Goal: Task Accomplishment & Management: Use online tool/utility

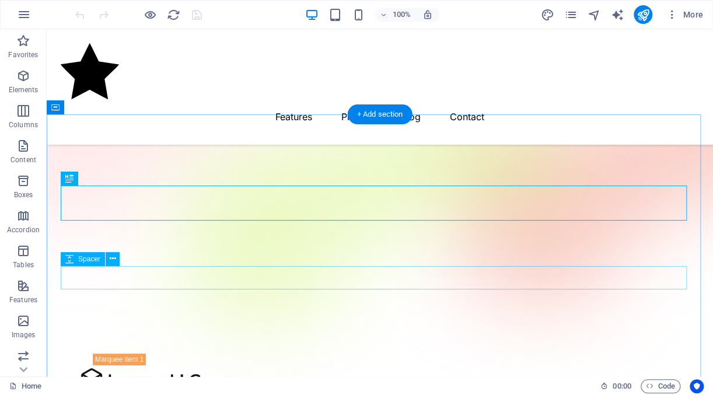
scroll to position [630, 0]
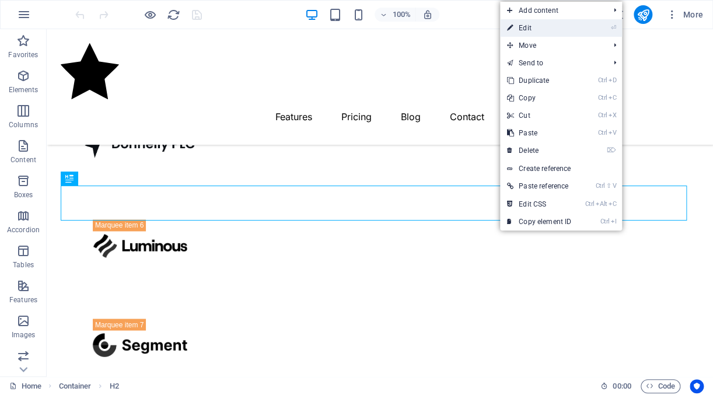
click at [559, 31] on link "⏎ Edit" at bounding box center [539, 27] width 78 height 17
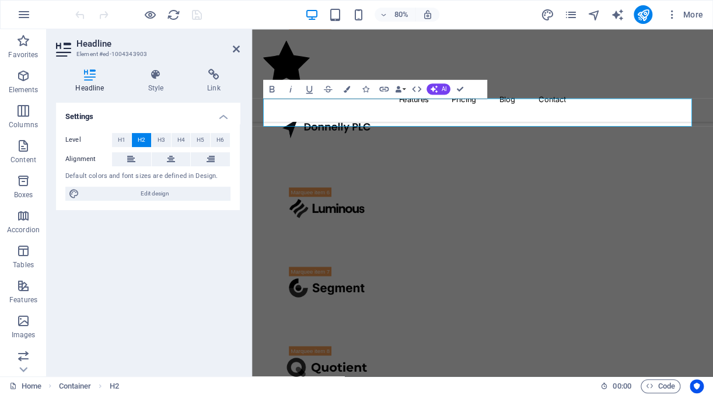
scroll to position [818, 0]
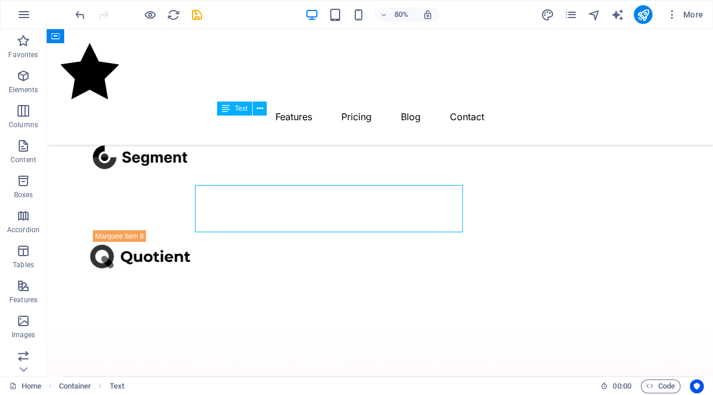
scroll to position [749, 0]
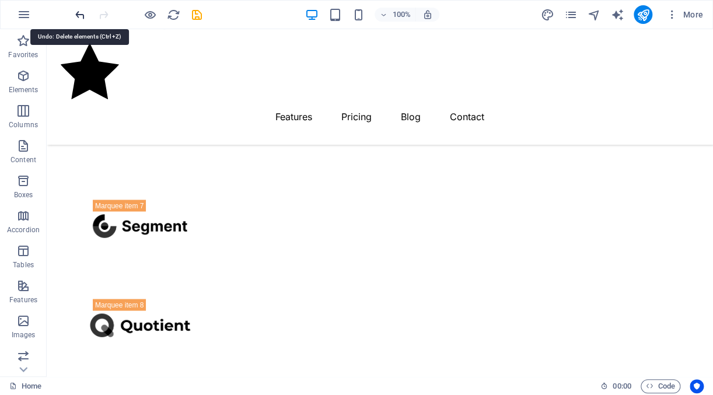
click at [83, 11] on icon "undo" at bounding box center [79, 14] width 13 height 13
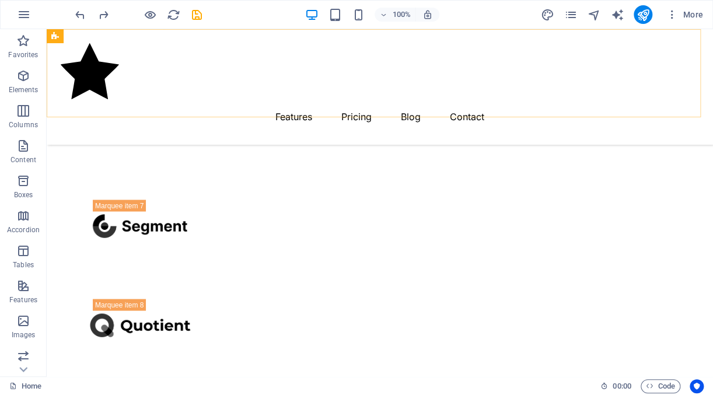
click at [318, 103] on div "Menu Features Pricing Blog Contact" at bounding box center [380, 86] width 666 height 115
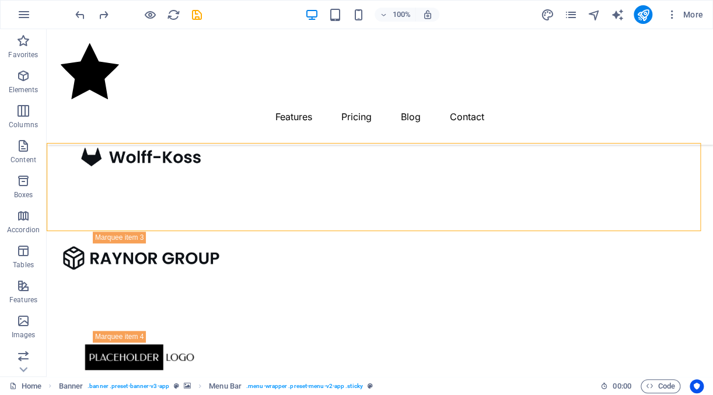
scroll to position [313, 0]
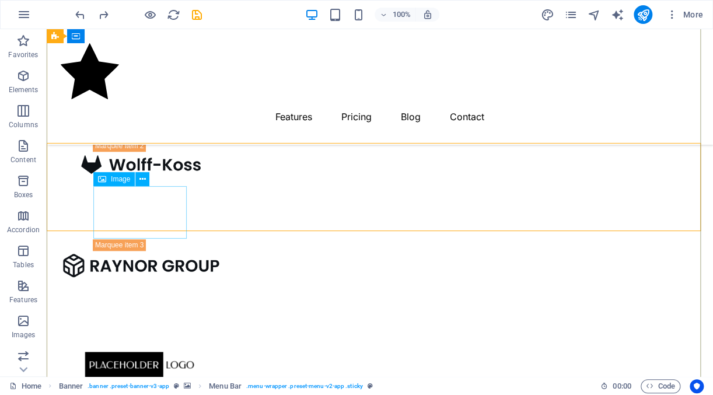
click at [139, 338] on figure at bounding box center [139, 364] width 93 height 52
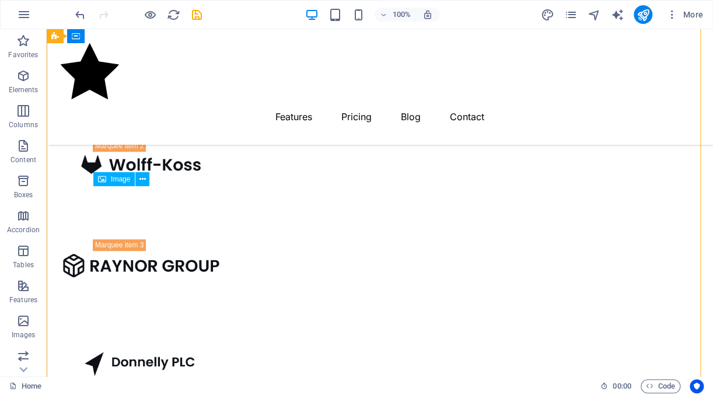
click at [170, 338] on figure at bounding box center [139, 364] width 93 height 52
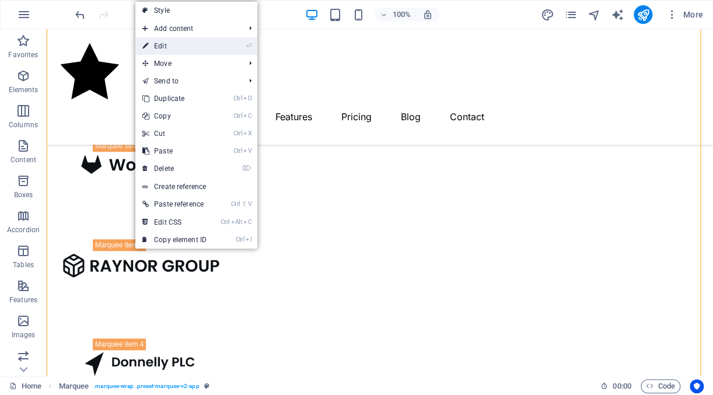
click at [161, 45] on link "⏎ Edit" at bounding box center [174, 45] width 78 height 17
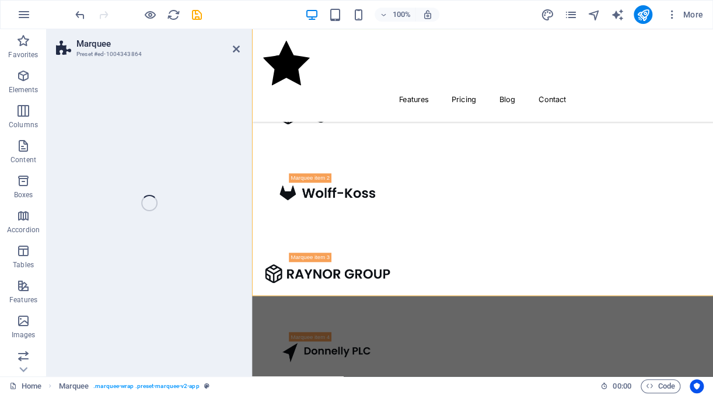
scroll to position [382, 0]
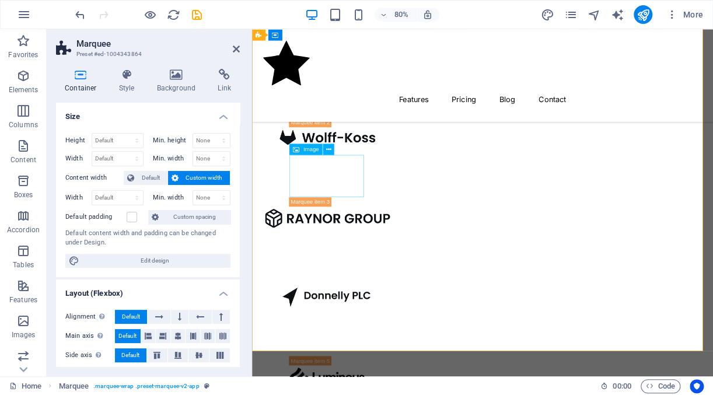
click at [335, 338] on figure at bounding box center [345, 364] width 93 height 52
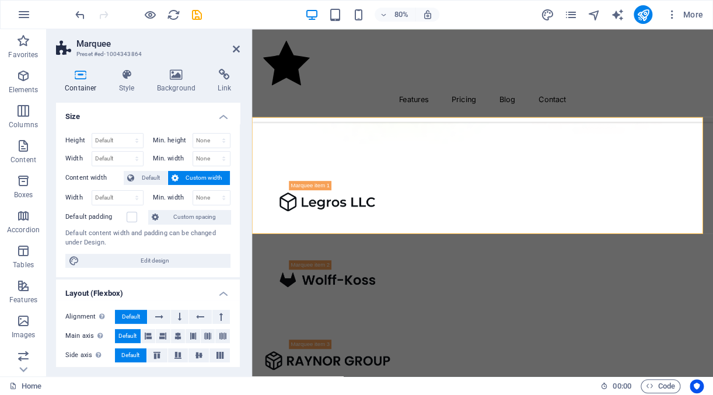
scroll to position [197, 0]
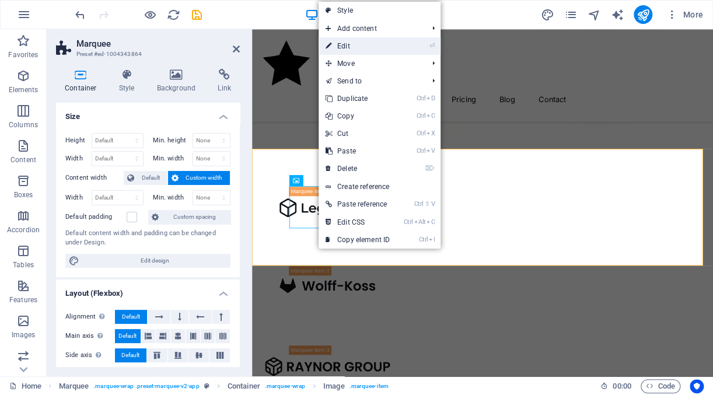
click at [356, 41] on link "⏎ Edit" at bounding box center [357, 45] width 78 height 17
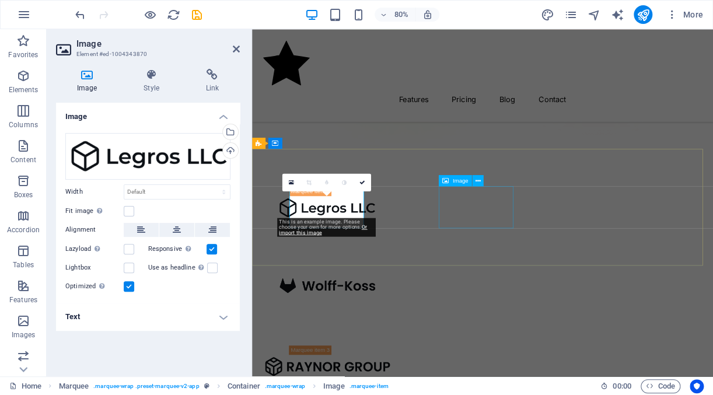
click at [392, 325] on figure at bounding box center [345, 351] width 93 height 52
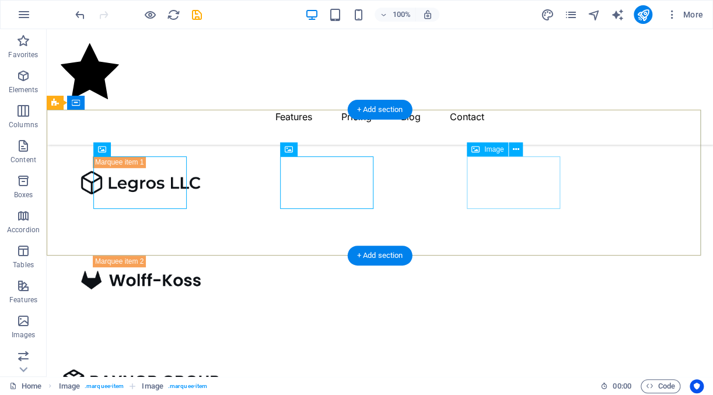
click at [187, 355] on figure at bounding box center [139, 381] width 93 height 52
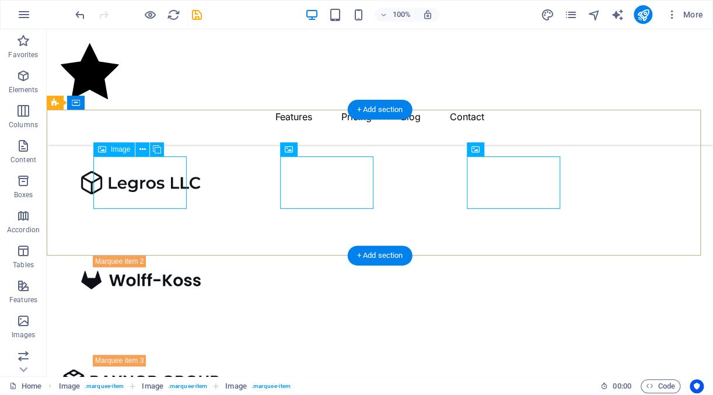
click at [152, 195] on figure at bounding box center [139, 182] width 93 height 52
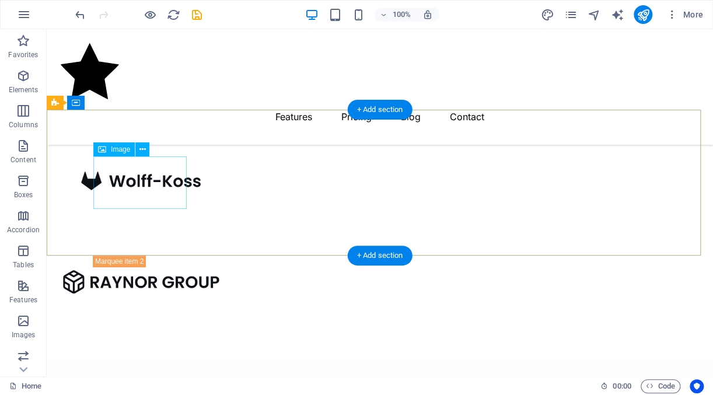
click at [113, 167] on figure at bounding box center [139, 182] width 93 height 52
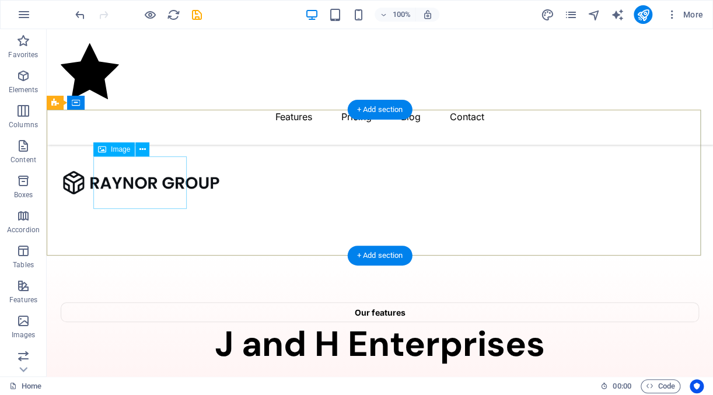
click at [113, 167] on figure at bounding box center [139, 182] width 93 height 52
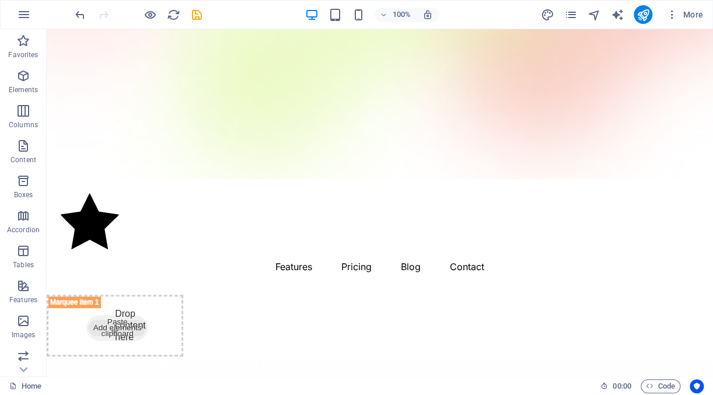
scroll to position [0, 0]
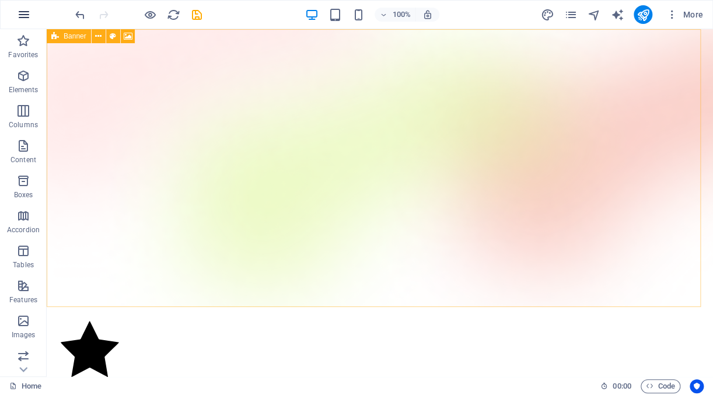
click at [24, 16] on icon "button" at bounding box center [24, 15] width 14 height 14
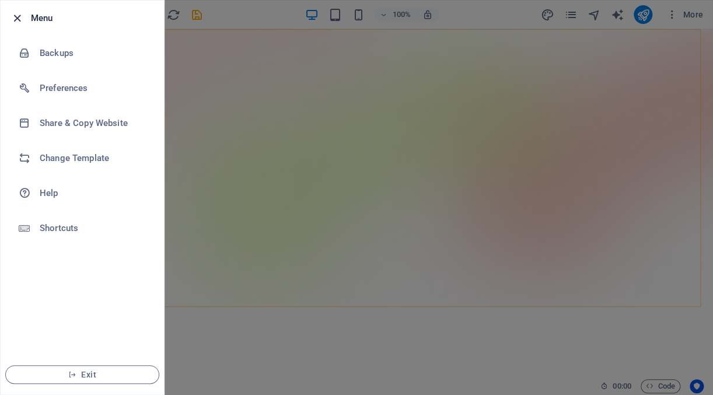
click at [22, 17] on icon "button" at bounding box center [16, 18] width 13 height 13
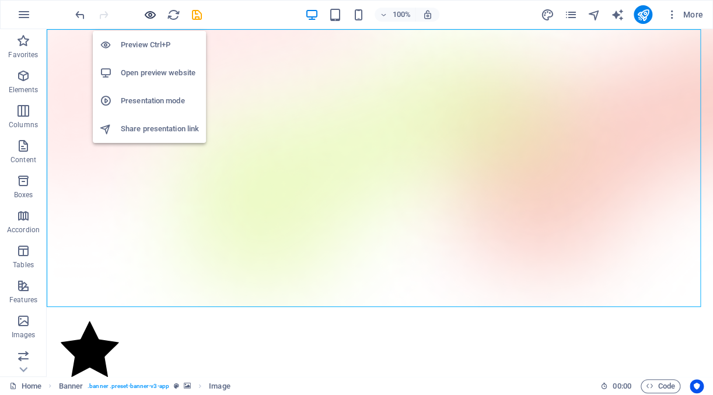
click at [150, 11] on icon "button" at bounding box center [149, 14] width 13 height 13
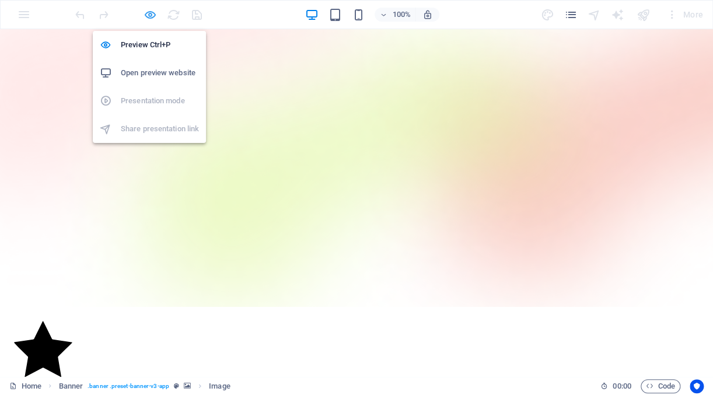
click at [149, 15] on icon "button" at bounding box center [149, 14] width 13 height 13
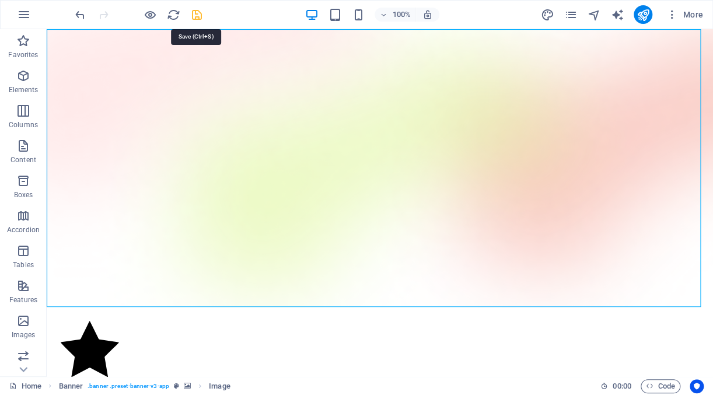
click at [199, 17] on icon "save" at bounding box center [196, 14] width 13 height 13
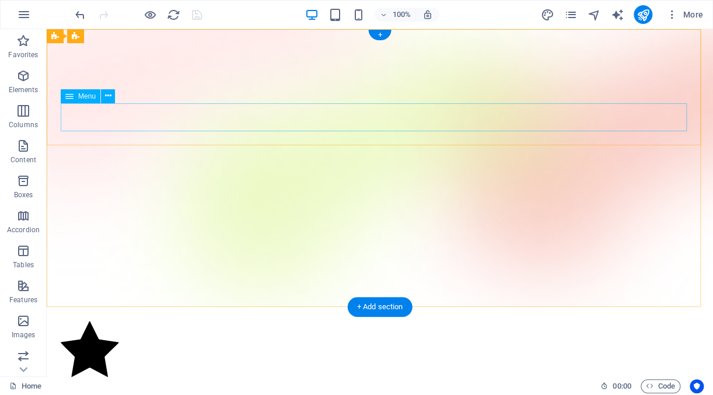
click at [289, 380] on nav "Features Pricing Blog Contact" at bounding box center [380, 394] width 638 height 28
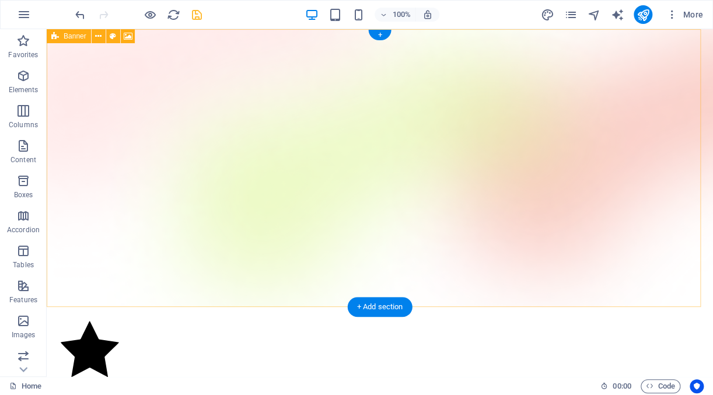
click at [99, 267] on figure at bounding box center [380, 168] width 666 height 278
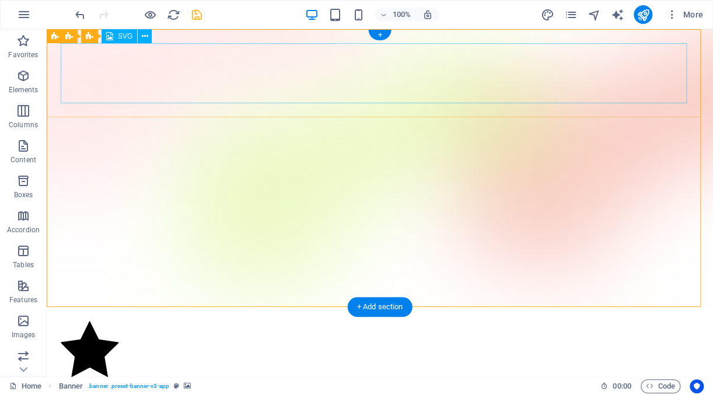
click at [93, 321] on figure at bounding box center [380, 350] width 638 height 59
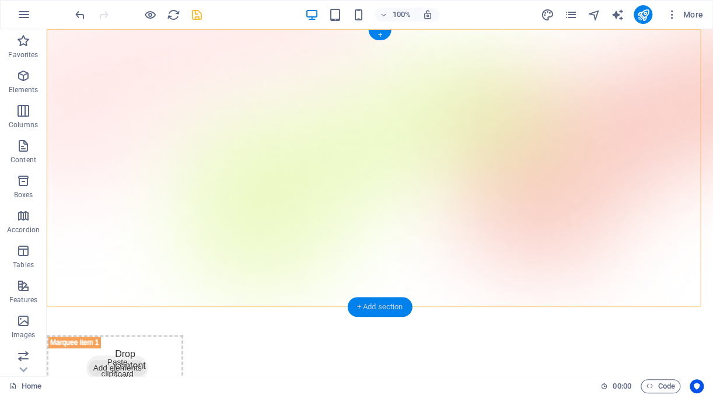
drag, startPoint x: 377, startPoint y: 308, endPoint x: 553, endPoint y: 180, distance: 218.2
click at [377, 308] on div "+ Add section" at bounding box center [380, 307] width 65 height 20
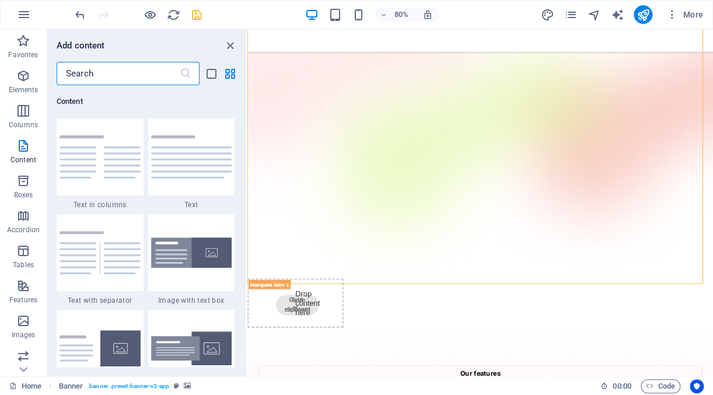
scroll to position [40, 0]
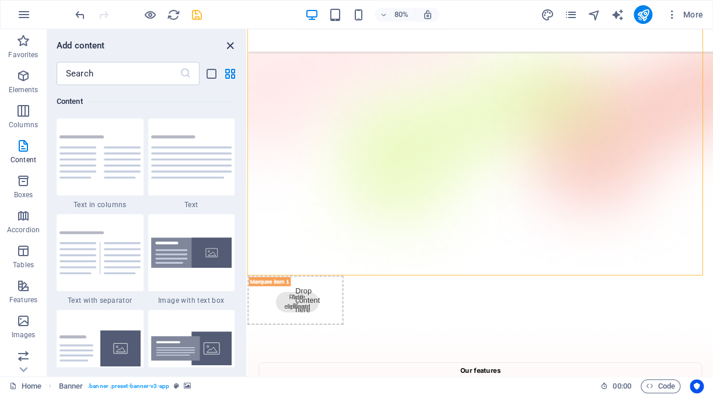
click at [228, 45] on icon "close panel" at bounding box center [229, 45] width 13 height 13
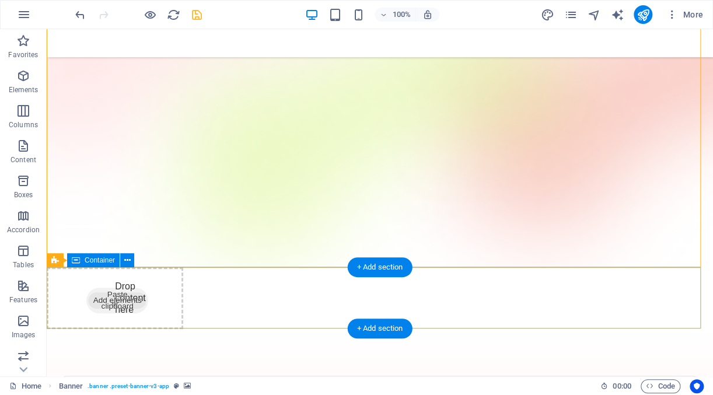
click at [107, 282] on span "Paste clipboard" at bounding box center [111, 270] width 62 height 26
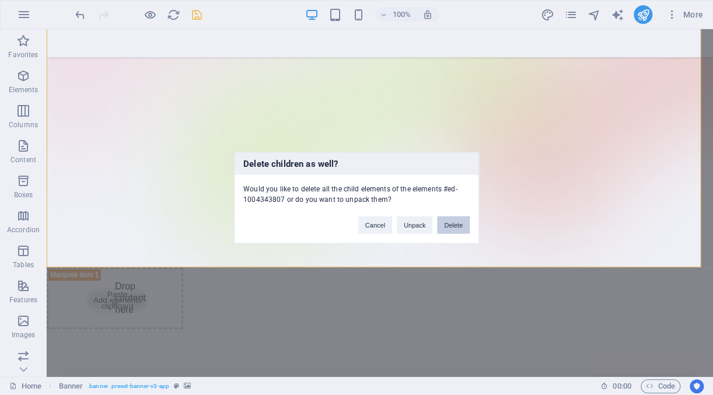
click at [456, 223] on button "Delete" at bounding box center [453, 224] width 33 height 17
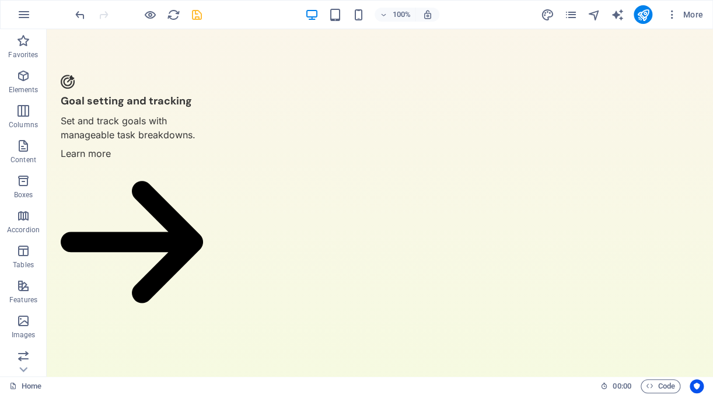
scroll to position [525, 0]
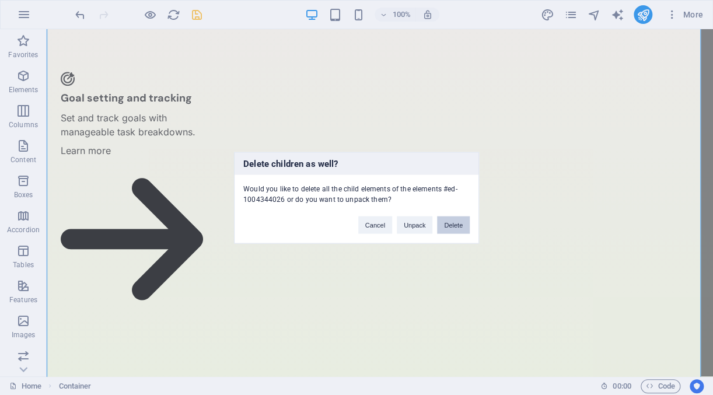
click at [456, 227] on button "Delete" at bounding box center [453, 224] width 33 height 17
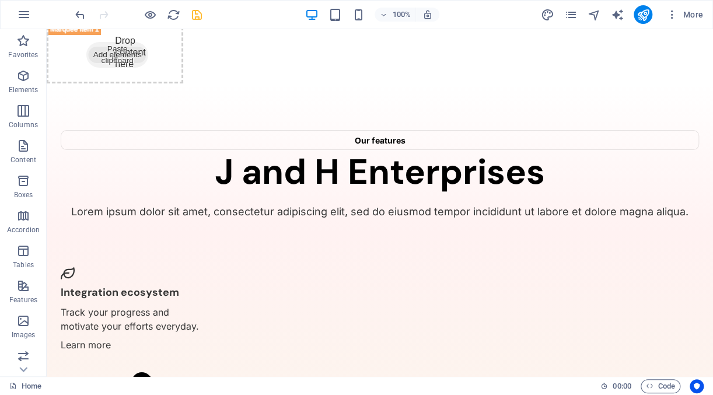
scroll to position [0, 0]
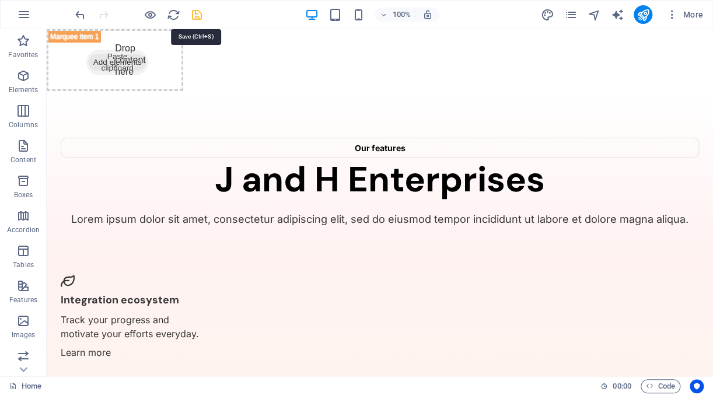
click at [201, 19] on icon "save" at bounding box center [196, 14] width 13 height 13
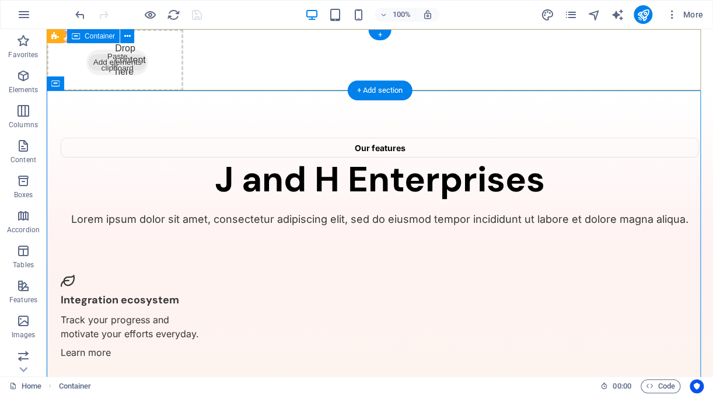
click at [493, 36] on div "Drop content here or Add elements Paste clipboard" at bounding box center [374, 29] width 666 height 62
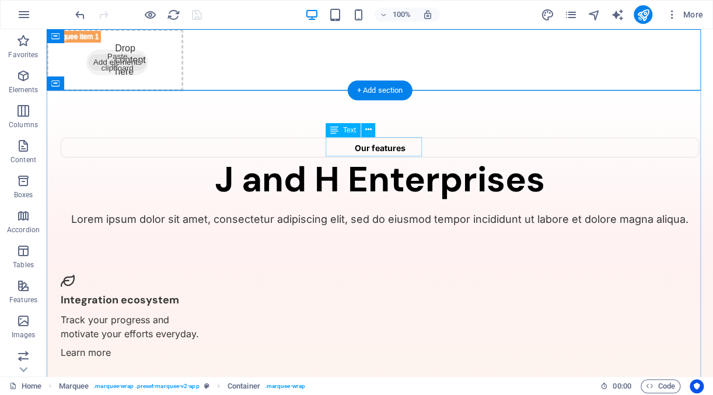
click at [372, 149] on div "Our features" at bounding box center [380, 148] width 638 height 20
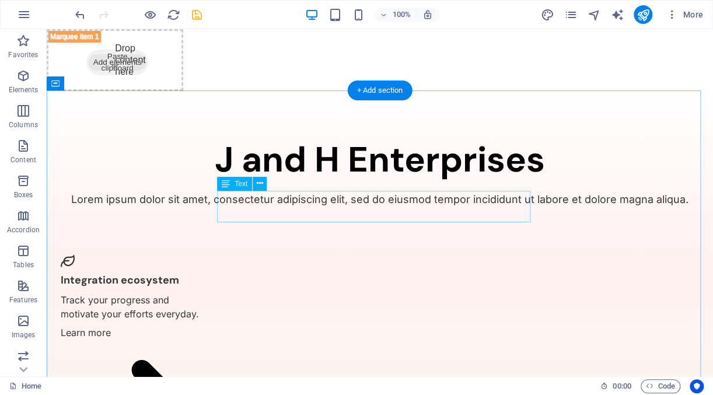
click at [358, 207] on div "Lorem ipsum dolor sit amet, consectetur adipiscing elit, sed do eiusmod tempor …" at bounding box center [380, 199] width 638 height 16
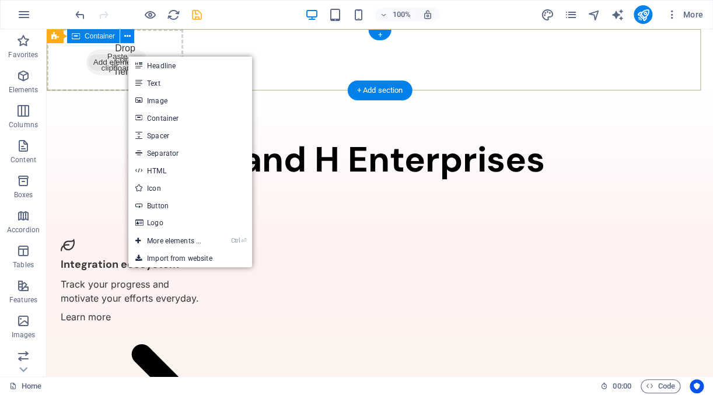
click at [127, 44] on span "Paste clipboard" at bounding box center [113, 32] width 62 height 26
click at [102, 44] on span "Paste clipboard" at bounding box center [111, 32] width 62 height 26
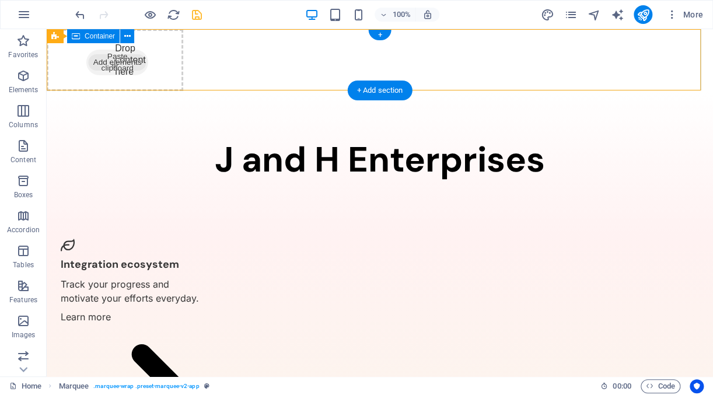
drag, startPoint x: 117, startPoint y: 60, endPoint x: 122, endPoint y: 66, distance: 7.8
click at [122, 44] on span "Paste clipboard" at bounding box center [111, 32] width 62 height 26
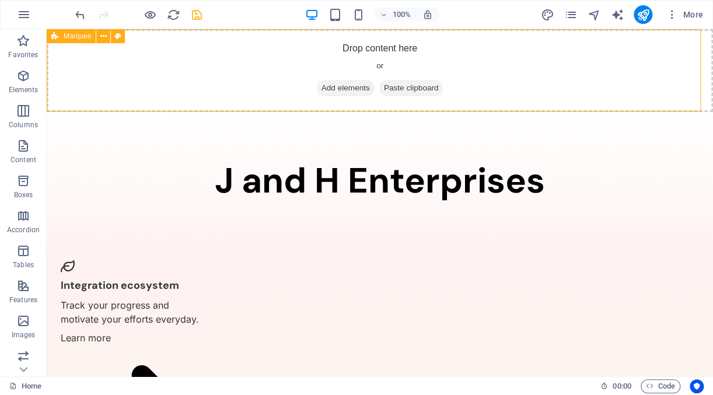
click at [87, 39] on span "Marquee" at bounding box center [77, 36] width 27 height 7
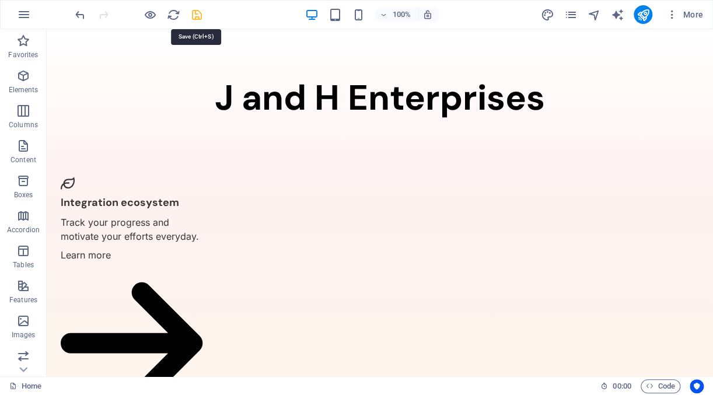
click at [202, 19] on icon "save" at bounding box center [196, 14] width 13 height 13
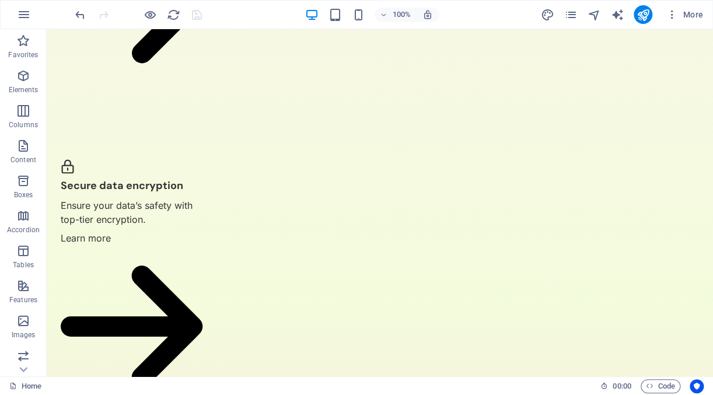
scroll to position [663, 0]
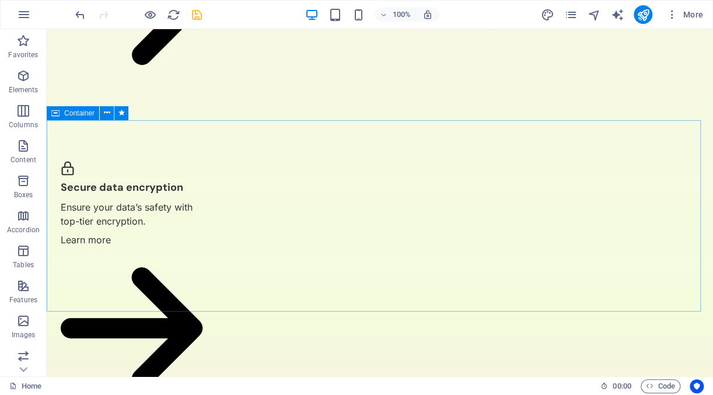
click at [77, 118] on div "Container" at bounding box center [73, 113] width 52 height 14
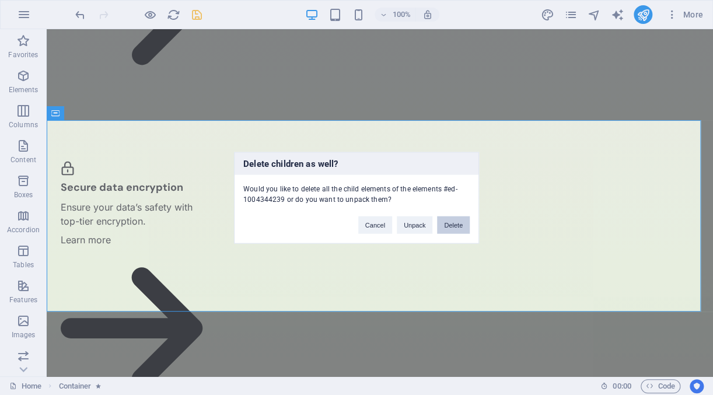
click at [461, 227] on button "Delete" at bounding box center [453, 224] width 33 height 17
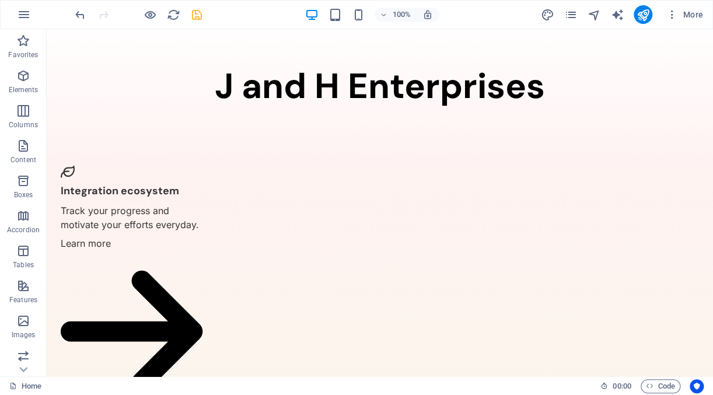
scroll to position [0, 0]
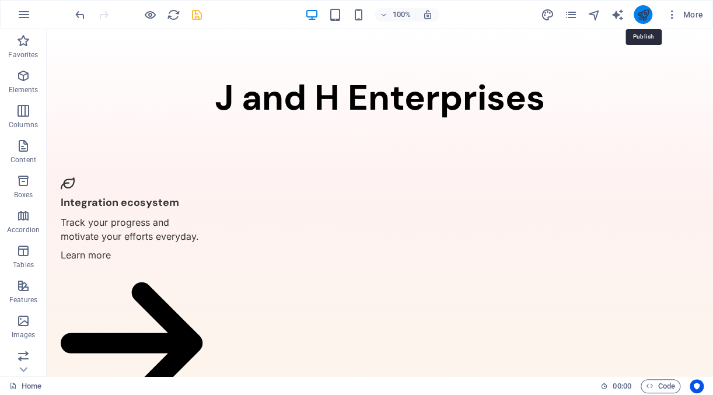
click at [646, 15] on icon "publish" at bounding box center [642, 14] width 13 height 13
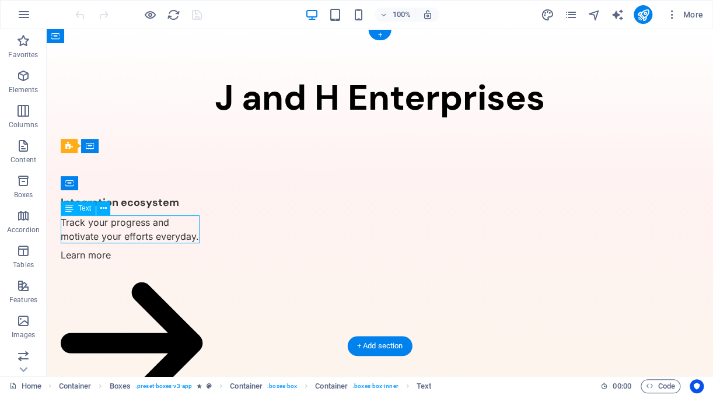
drag, startPoint x: 195, startPoint y: 238, endPoint x: 147, endPoint y: 237, distance: 47.8
click at [149, 239] on div "Track your progress and motivate your efforts everyday." at bounding box center [132, 229] width 142 height 28
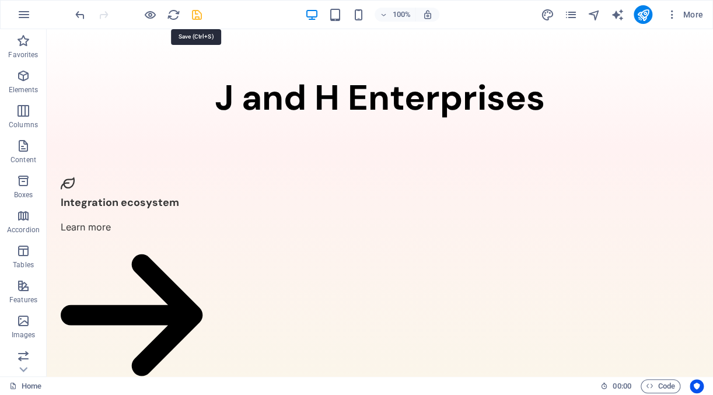
click at [194, 10] on icon "save" at bounding box center [196, 14] width 13 height 13
click at [645, 17] on icon "publish" at bounding box center [642, 14] width 13 height 13
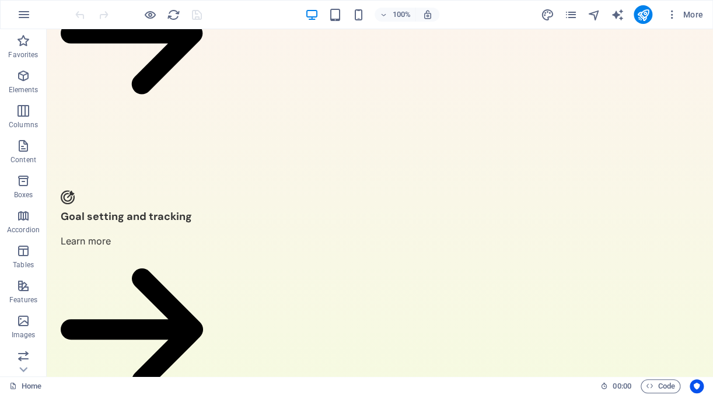
scroll to position [308, 0]
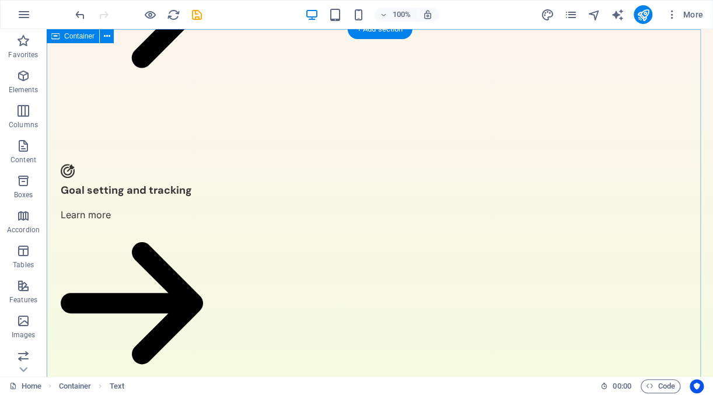
scroll to position [289, 0]
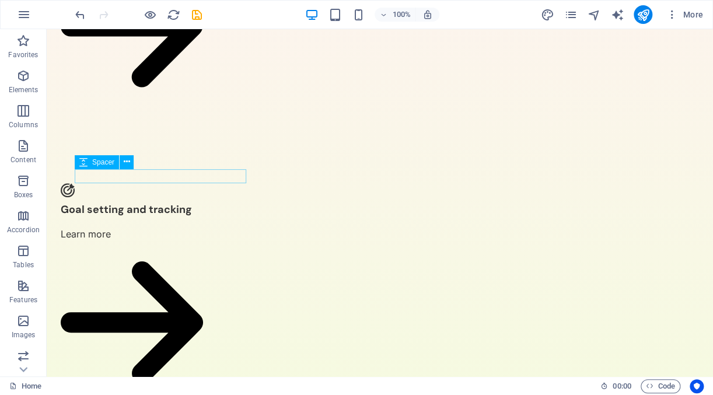
click at [99, 162] on span "Spacer" at bounding box center [103, 162] width 22 height 7
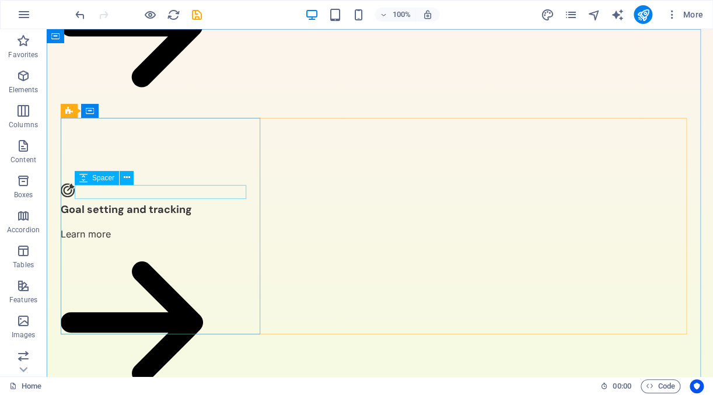
click at [110, 181] on span "Spacer" at bounding box center [103, 177] width 22 height 7
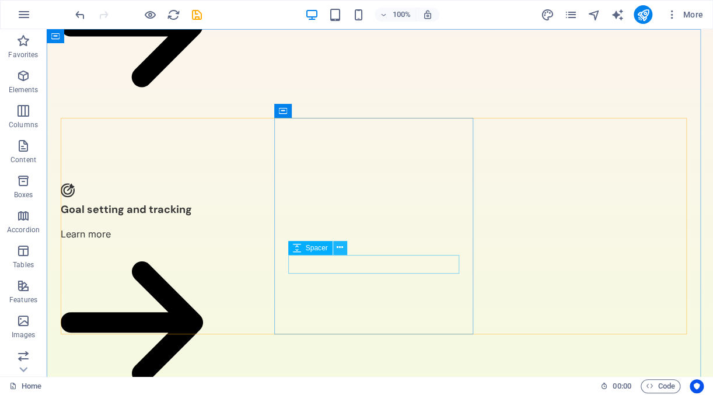
click at [337, 248] on icon at bounding box center [339, 247] width 6 height 12
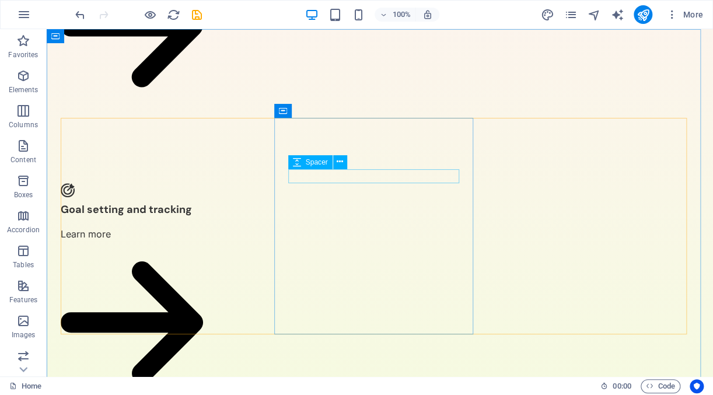
click at [324, 160] on span "Spacer" at bounding box center [317, 162] width 22 height 7
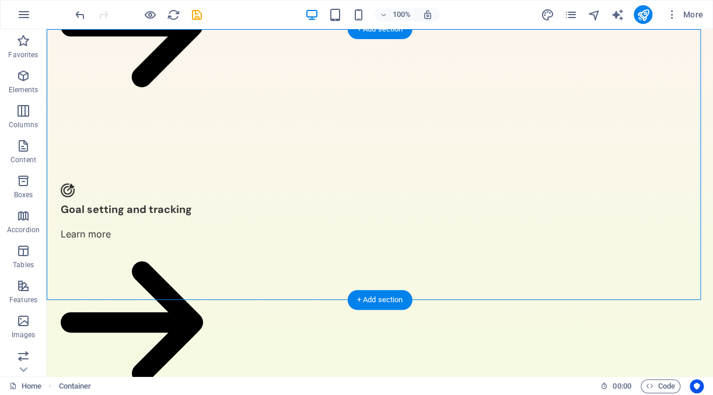
drag, startPoint x: 546, startPoint y: 194, endPoint x: 553, endPoint y: 185, distance: 10.8
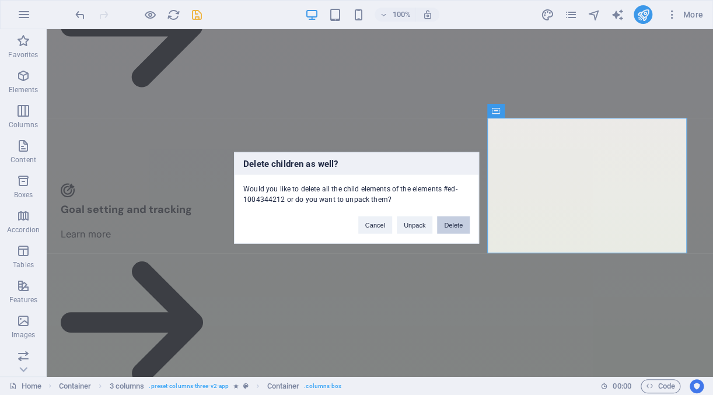
click at [451, 225] on button "Delete" at bounding box center [453, 224] width 33 height 17
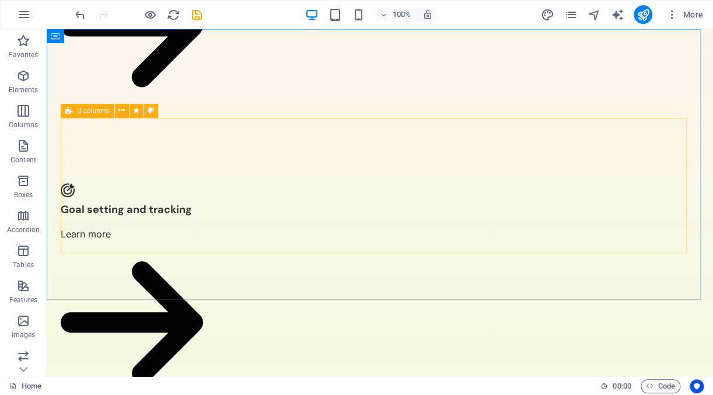
click at [70, 113] on icon at bounding box center [69, 111] width 8 height 14
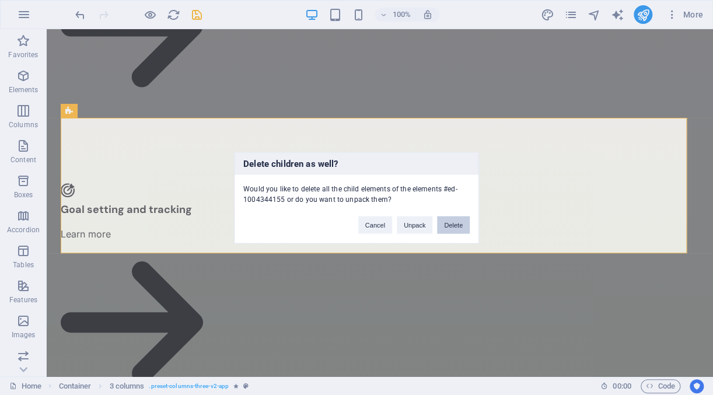
click at [455, 225] on button "Delete" at bounding box center [453, 224] width 33 height 17
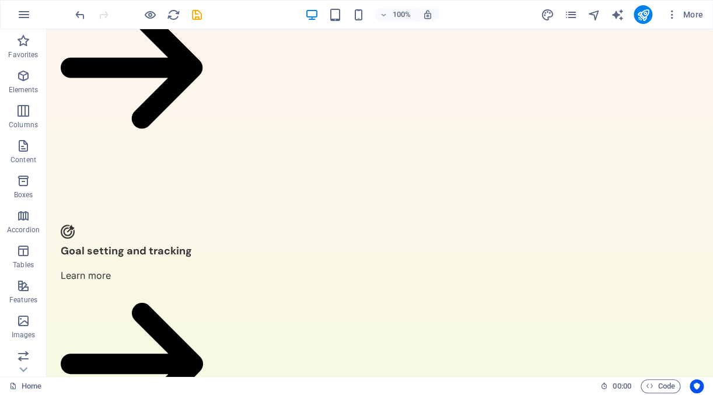
scroll to position [254, 0]
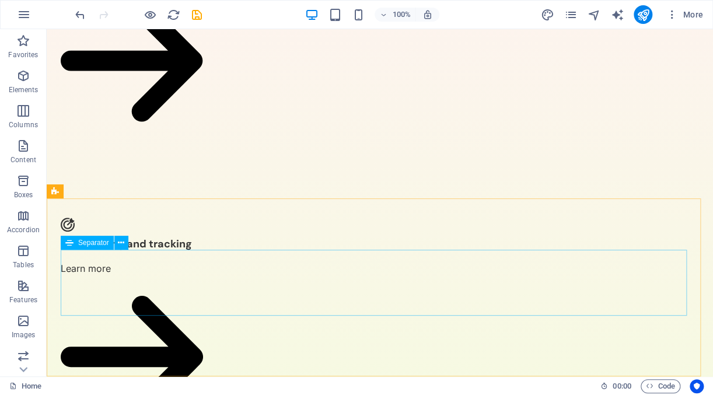
click at [106, 247] on div "Separator" at bounding box center [87, 243] width 53 height 14
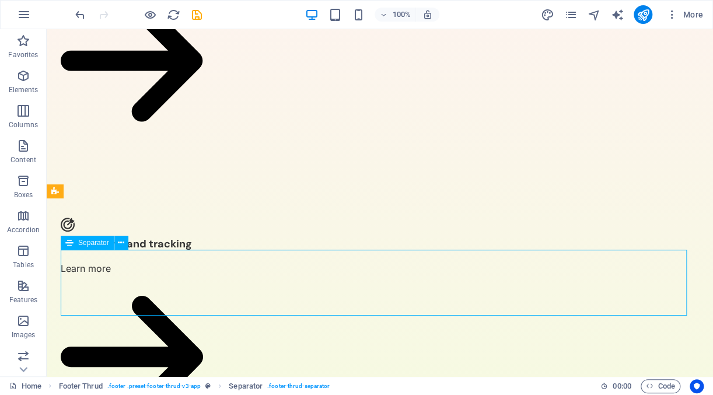
scroll to position [189, 0]
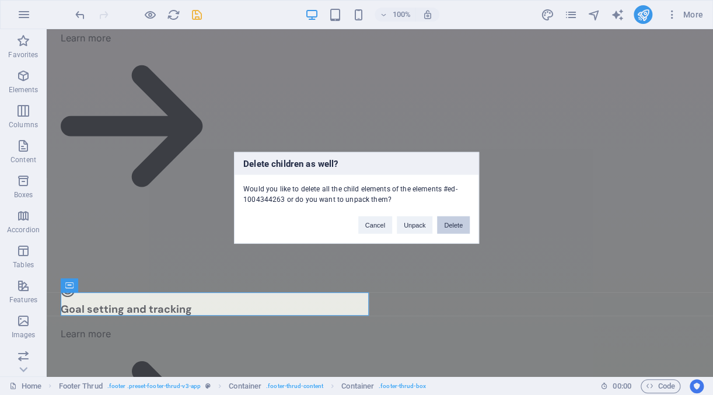
click at [450, 230] on button "Delete" at bounding box center [453, 224] width 33 height 17
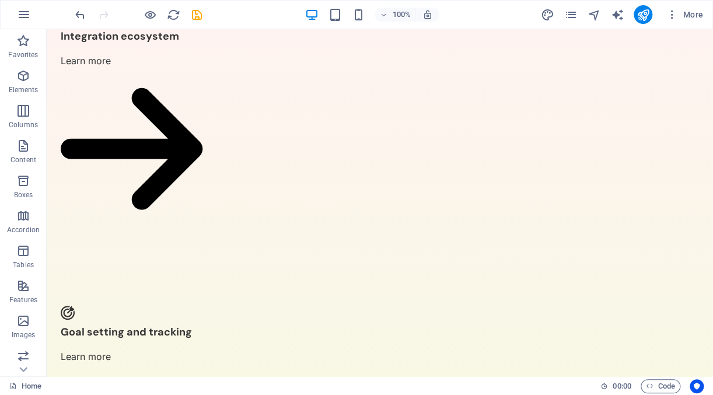
scroll to position [184, 0]
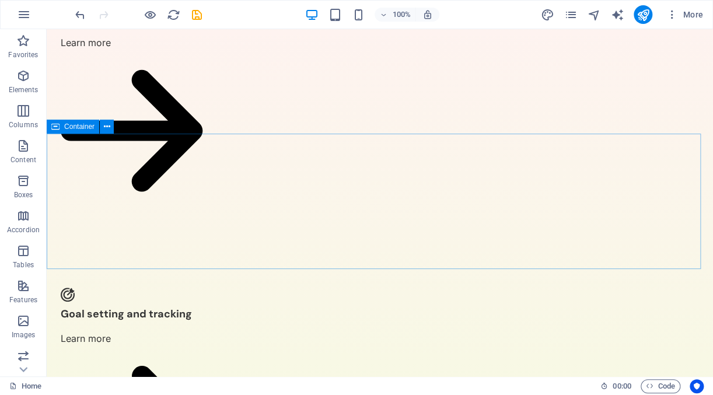
click at [73, 132] on div "Container" at bounding box center [73, 127] width 52 height 14
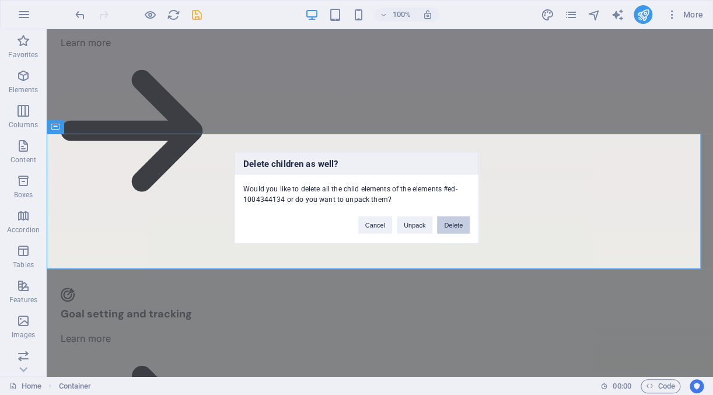
click at [455, 225] on button "Delete" at bounding box center [453, 224] width 33 height 17
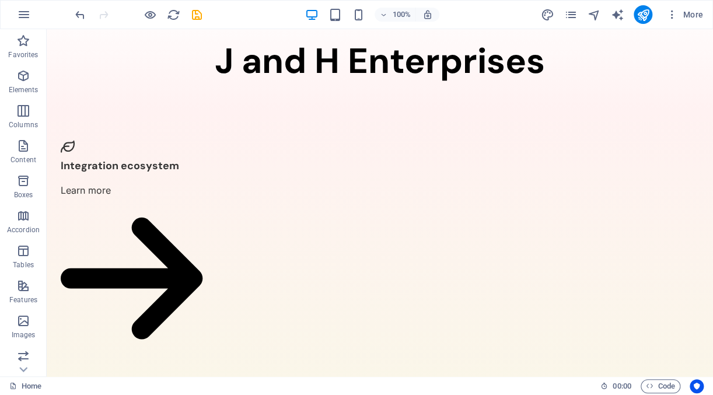
scroll to position [49, 0]
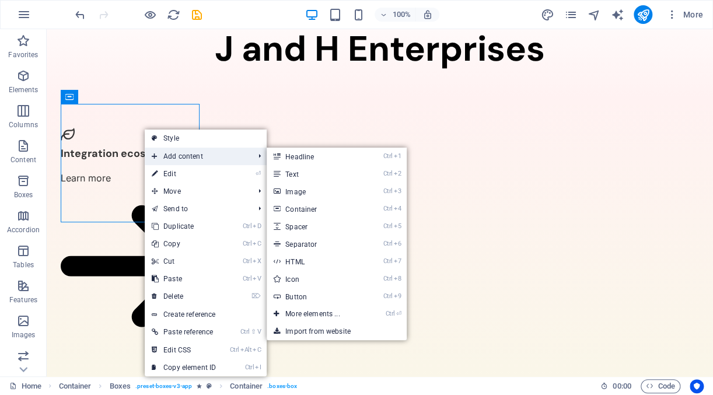
click at [199, 155] on span "Add content" at bounding box center [197, 156] width 104 height 17
click at [307, 283] on link "Ctrl 8 Icon" at bounding box center [314, 278] width 96 height 17
select select "xMidYMid"
select select "px"
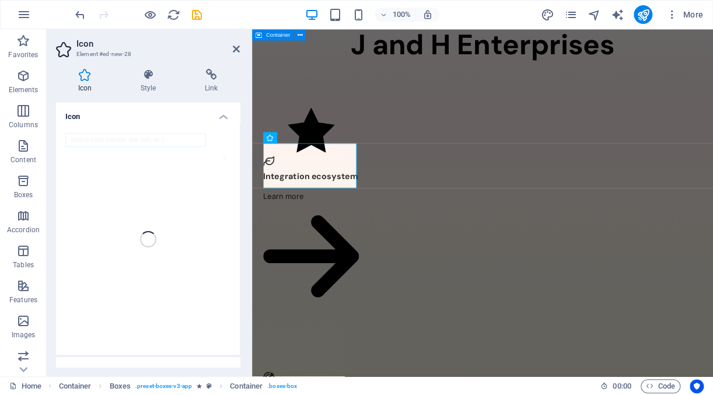
scroll to position [5, 0]
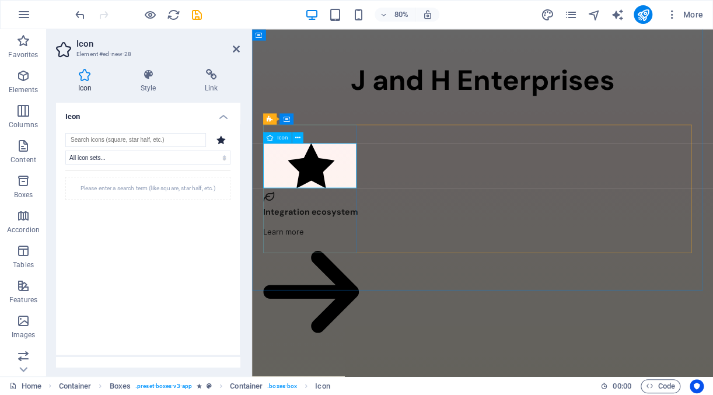
click at [348, 213] on figure at bounding box center [326, 200] width 120 height 59
click at [115, 239] on div "Please enter a search term (like square, star half, etc.)" at bounding box center [147, 254] width 165 height 169
click at [190, 14] on span "save" at bounding box center [197, 14] width 14 height 13
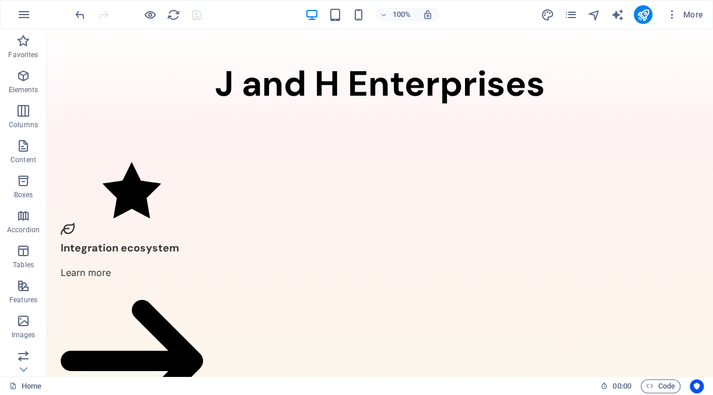
scroll to position [0, 0]
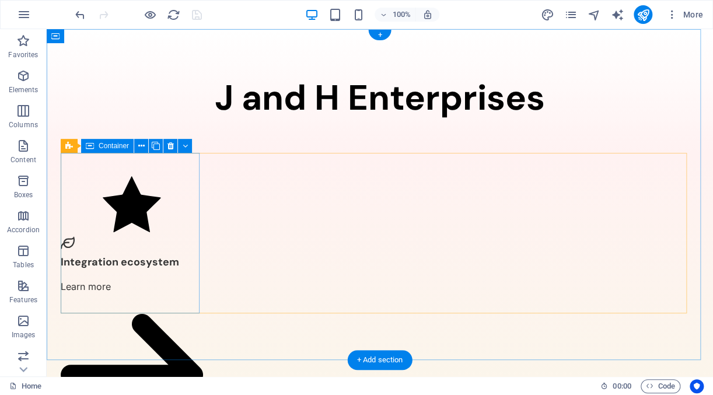
click at [114, 300] on div "Integration ecosystem Learn more" at bounding box center [132, 325] width 142 height 344
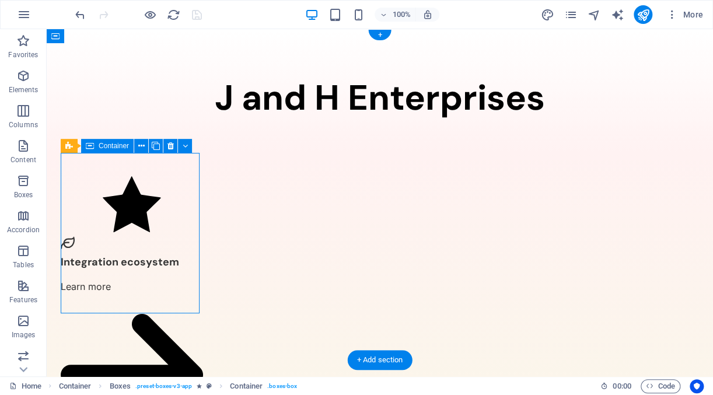
click at [114, 300] on div "Integration ecosystem Learn more" at bounding box center [132, 325] width 142 height 344
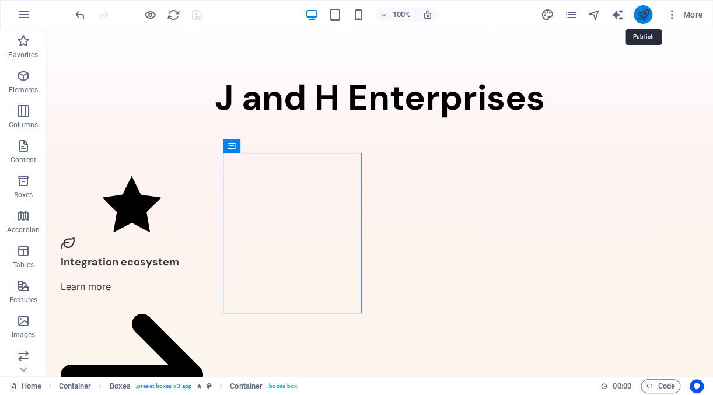
click at [647, 17] on icon "publish" at bounding box center [642, 14] width 13 height 13
